Goal: Register for event/course

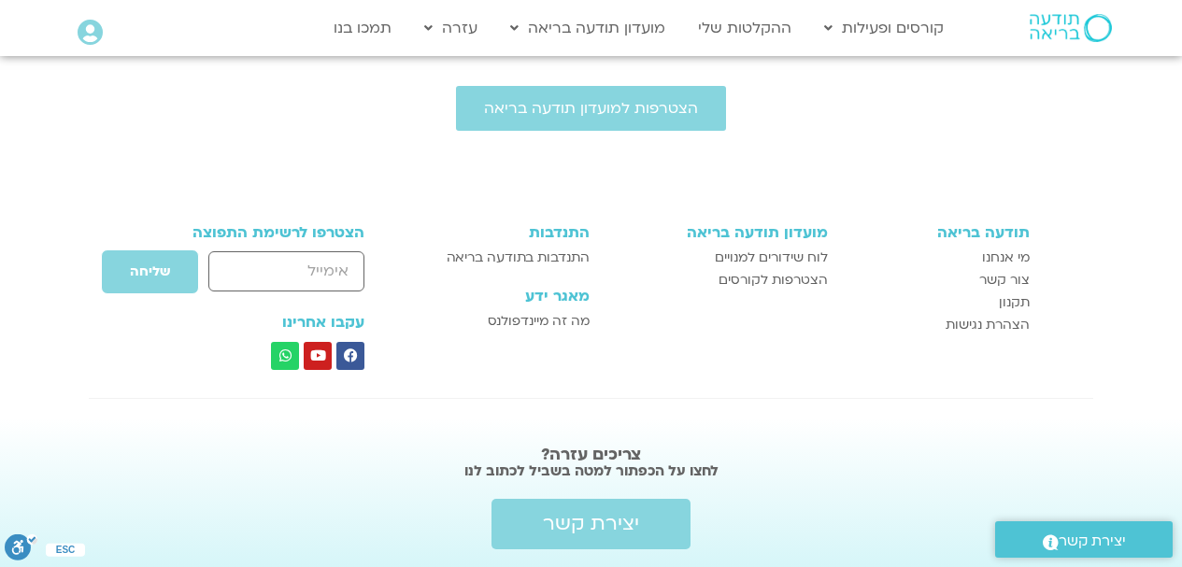
scroll to position [1951, 0]
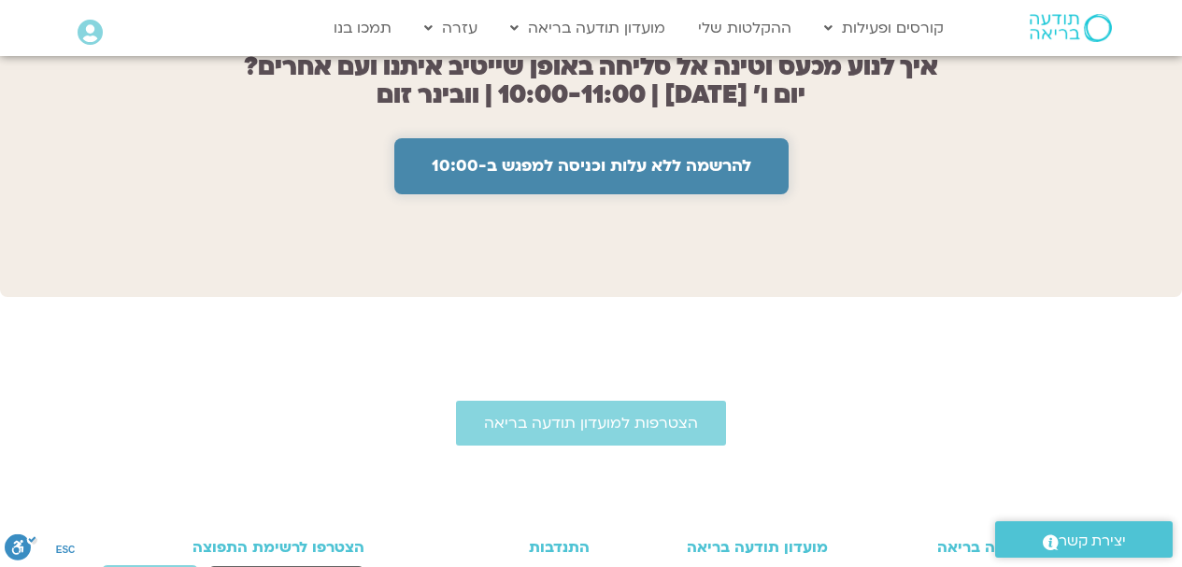
scroll to position [1578, 0]
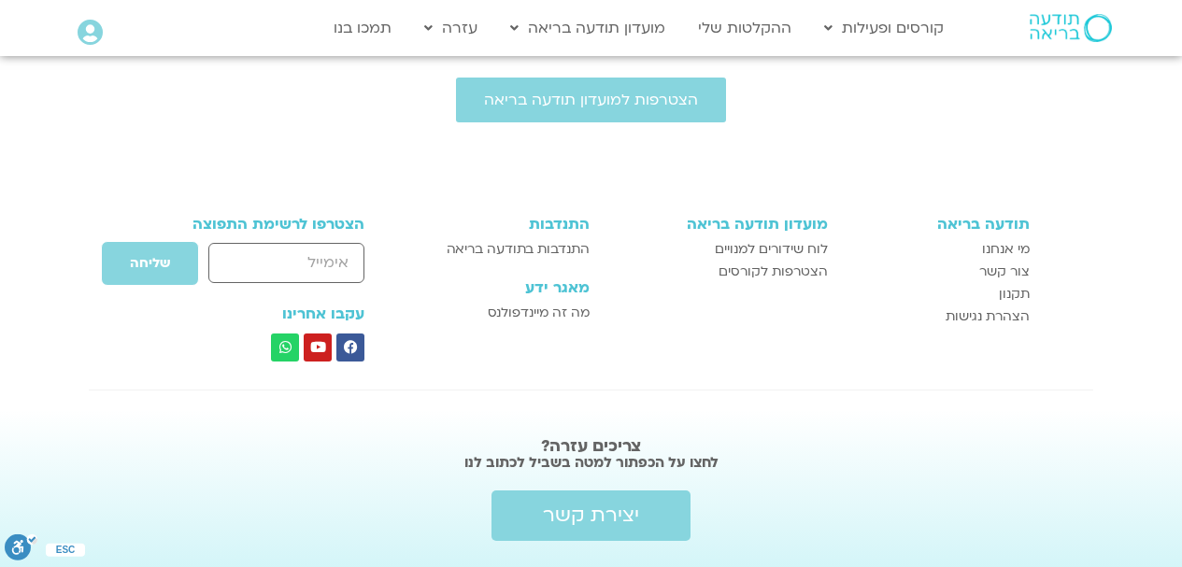
scroll to position [847, 0]
